Goal: Task Accomplishment & Management: Manage account settings

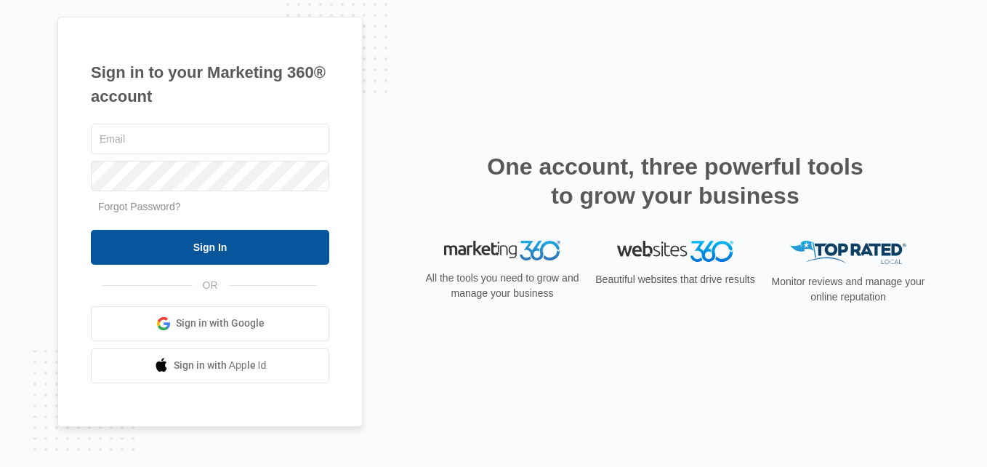
type input "[EMAIL_ADDRESS][DOMAIN_NAME]"
click at [175, 244] on input "Sign In" at bounding box center [210, 247] width 238 height 35
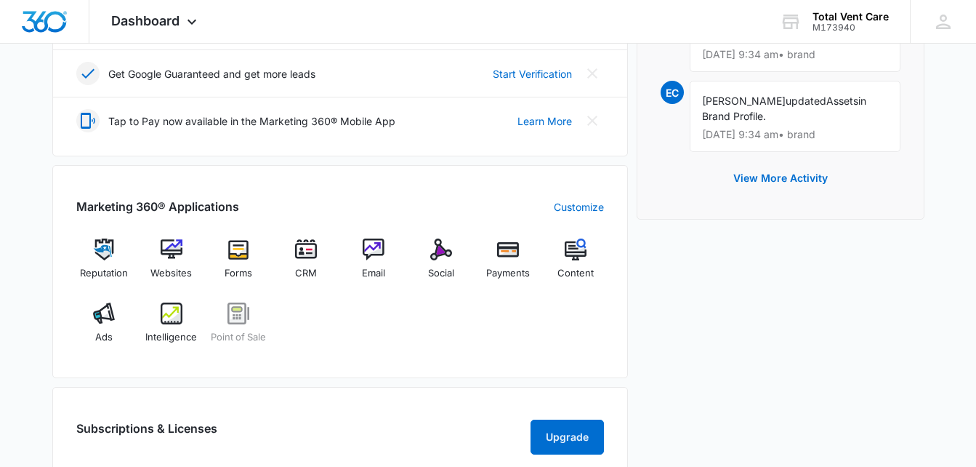
scroll to position [470, 0]
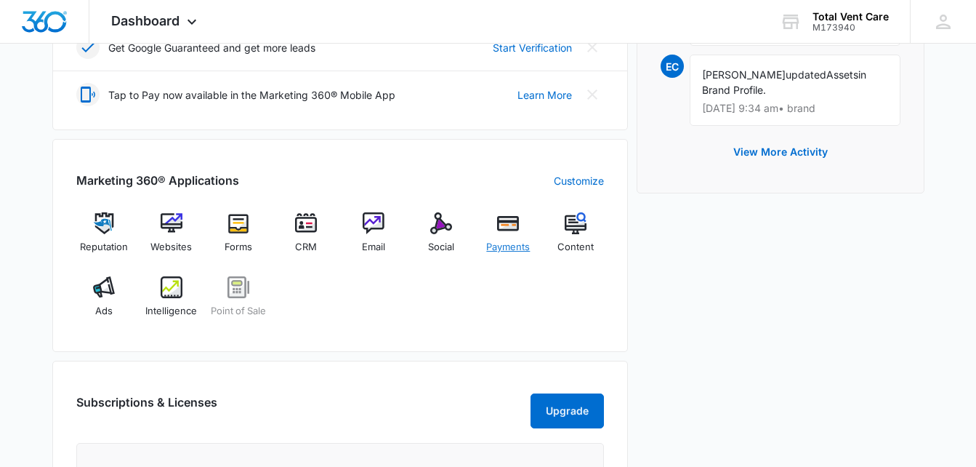
click at [503, 232] on img at bounding box center [508, 223] width 22 height 22
